Goal: Task Accomplishment & Management: Manage account settings

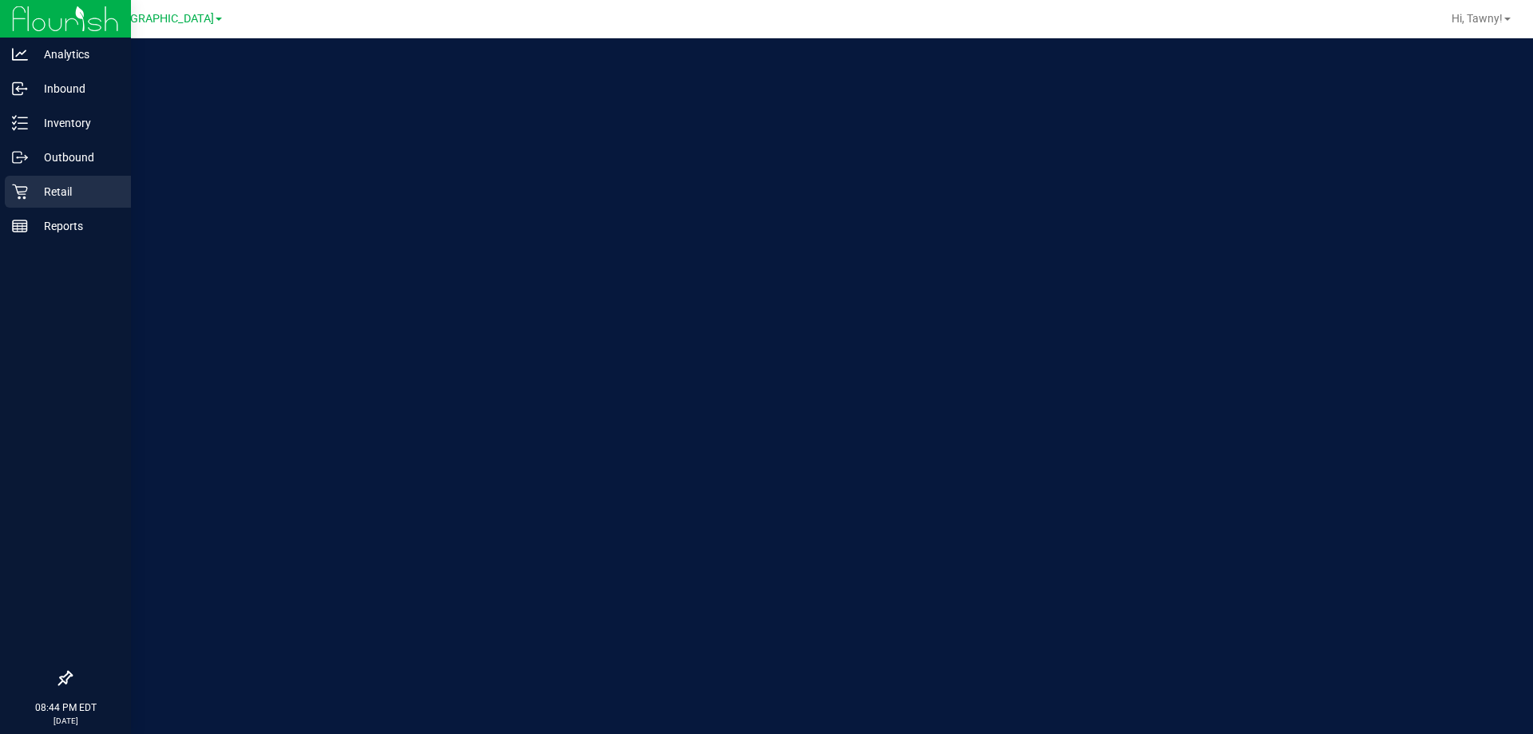
click at [30, 185] on p "Retail" at bounding box center [76, 191] width 96 height 19
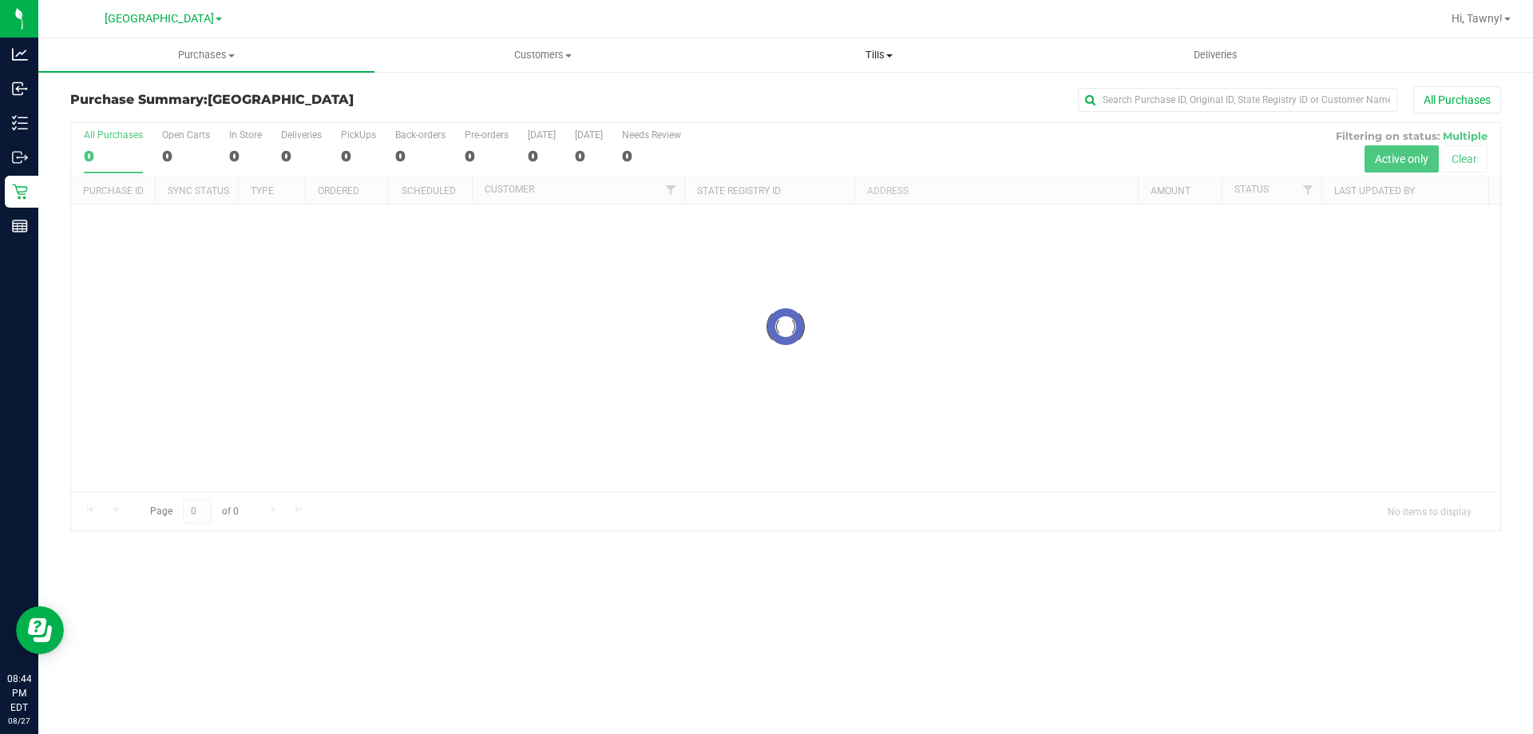
click at [872, 54] on span "Tills" at bounding box center [878, 55] width 335 height 14
click at [764, 92] on span "Manage tills" at bounding box center [765, 96] width 108 height 14
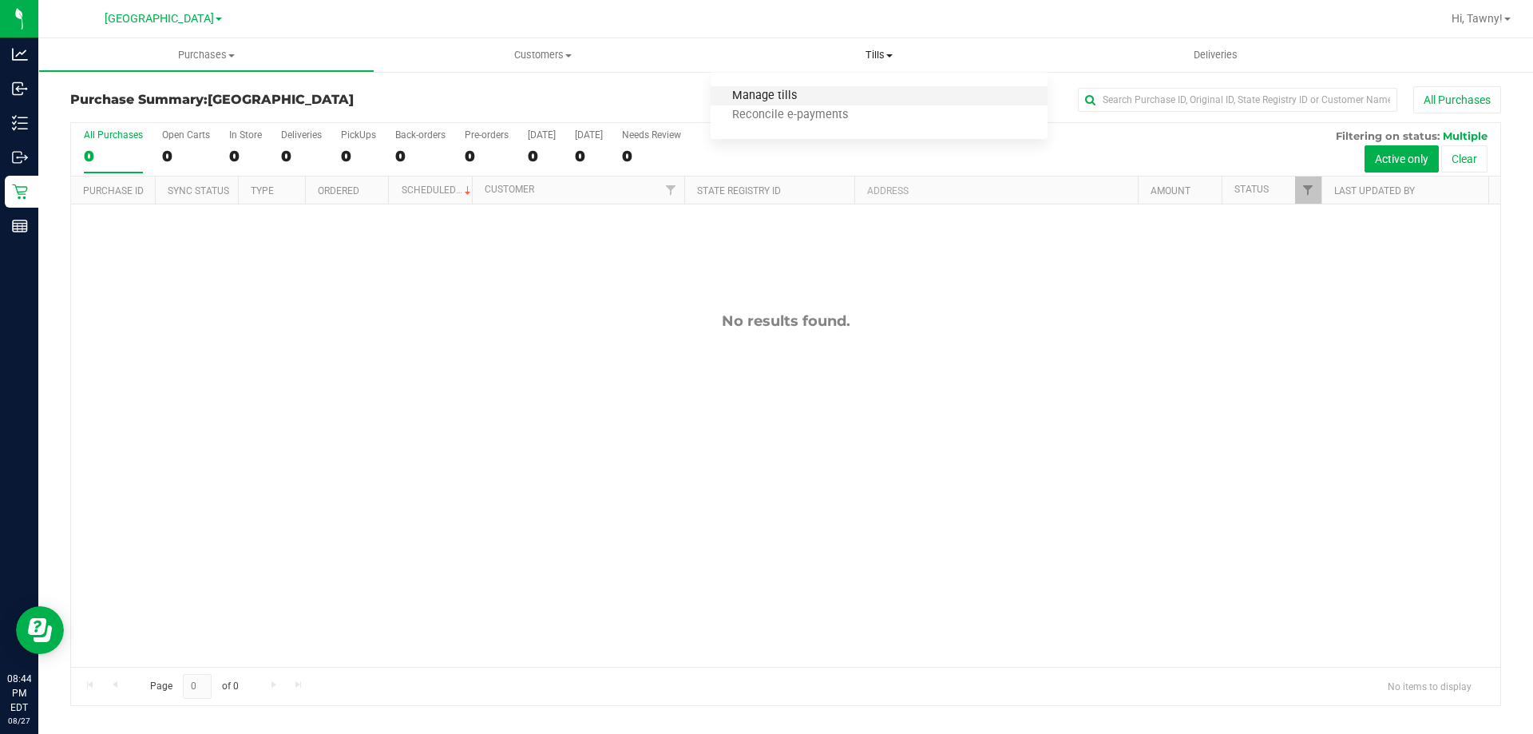
click at [762, 89] on span "Manage tills" at bounding box center [765, 96] width 108 height 14
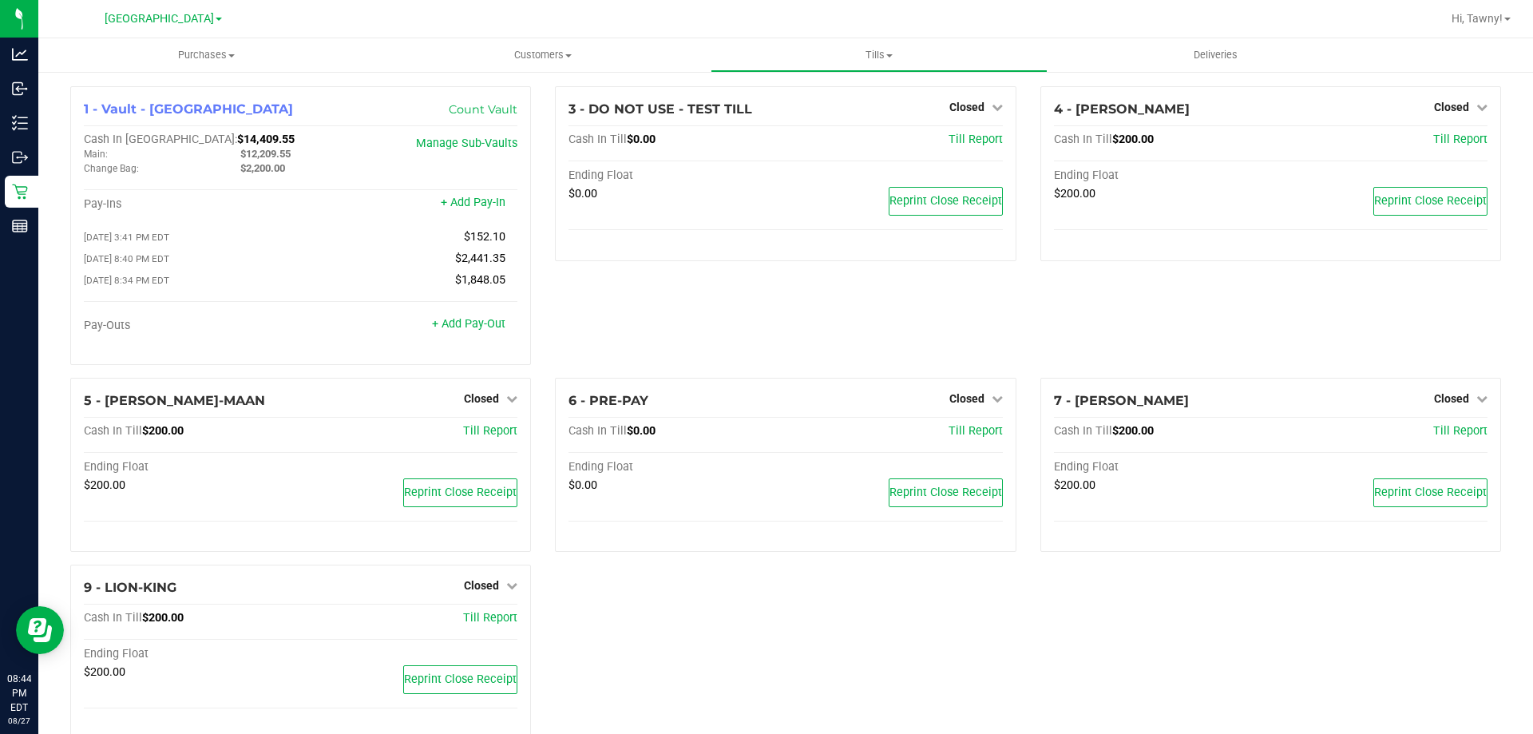
click at [543, 281] on div "3 - DO NOT USE - TEST TILL Closed Open Till Cash In Till $0.00 Till Report Endi…" at bounding box center [785, 231] width 485 height 291
click at [1469, 19] on span "Hi, Tawny!" at bounding box center [1476, 18] width 51 height 13
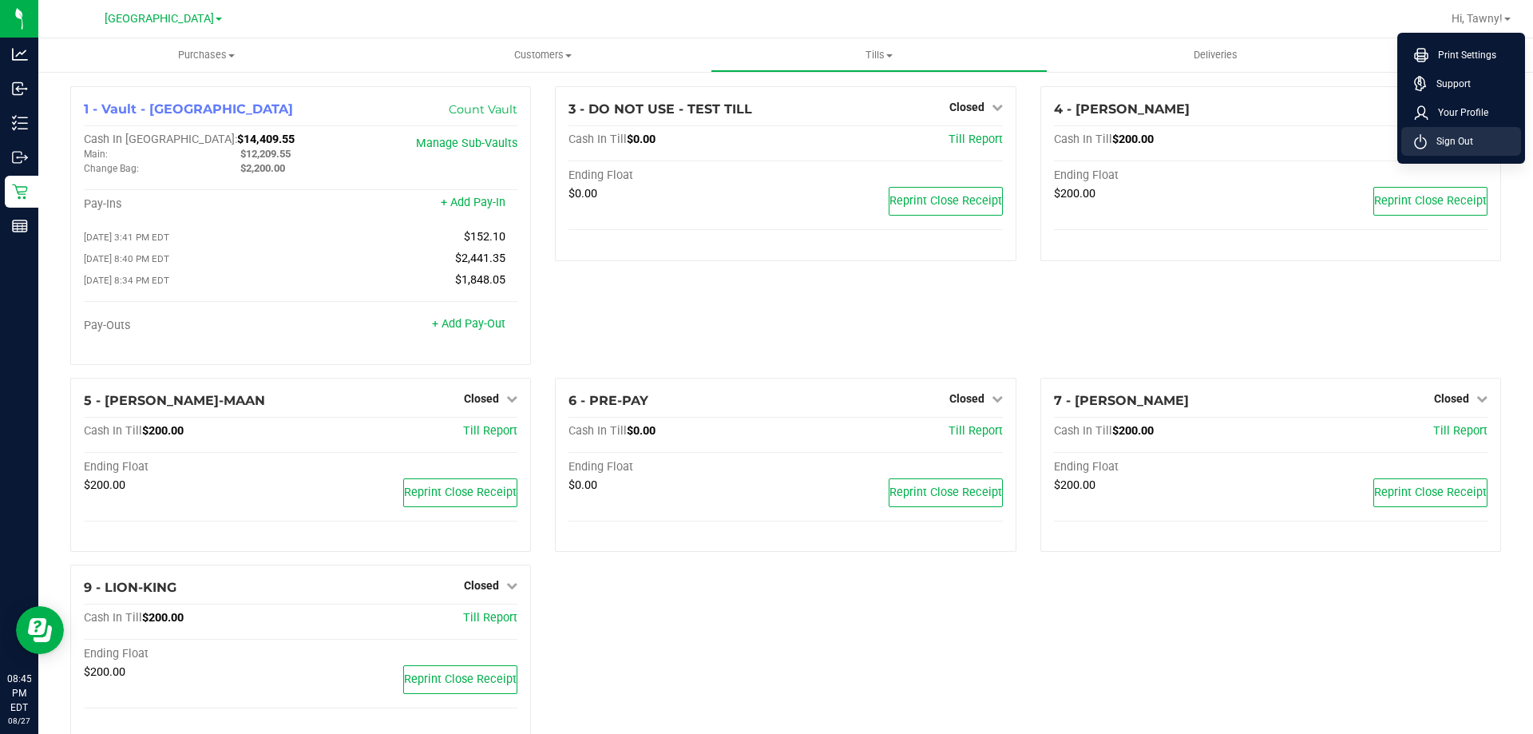
click at [1463, 133] on span "Sign Out" at bounding box center [1450, 141] width 46 height 16
